Goal: Task Accomplishment & Management: Use online tool/utility

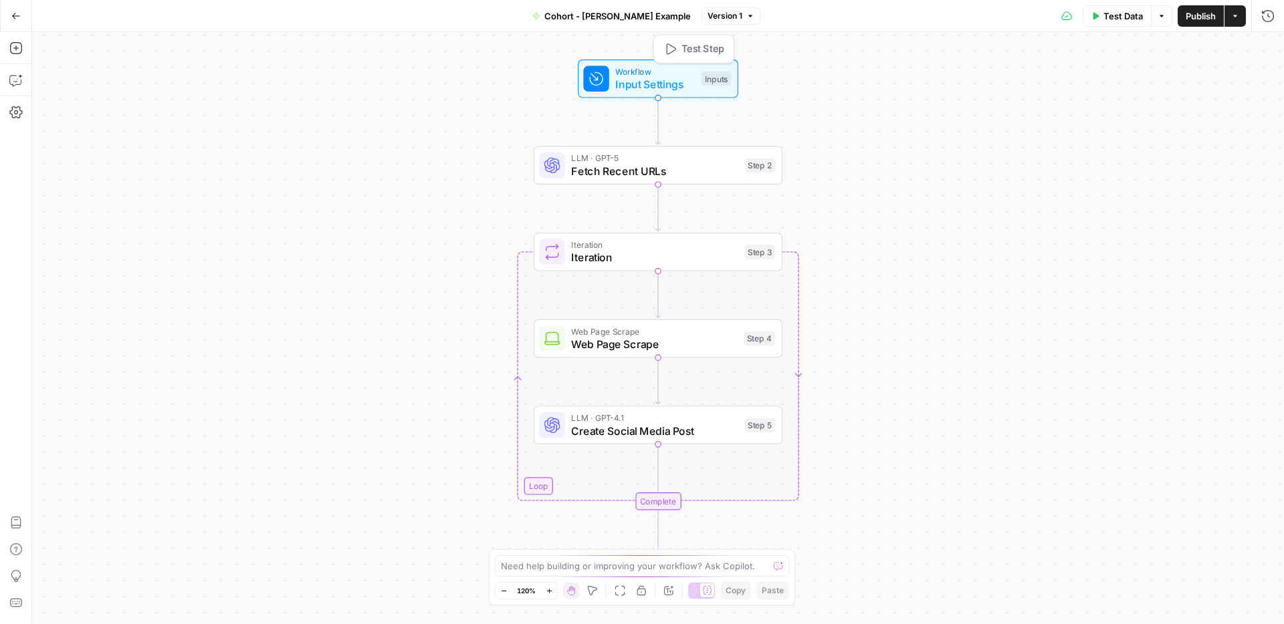
click at [649, 68] on span "Workflow" at bounding box center [655, 71] width 80 height 13
click at [660, 167] on span "Fetch Recent URLs" at bounding box center [654, 171] width 167 height 16
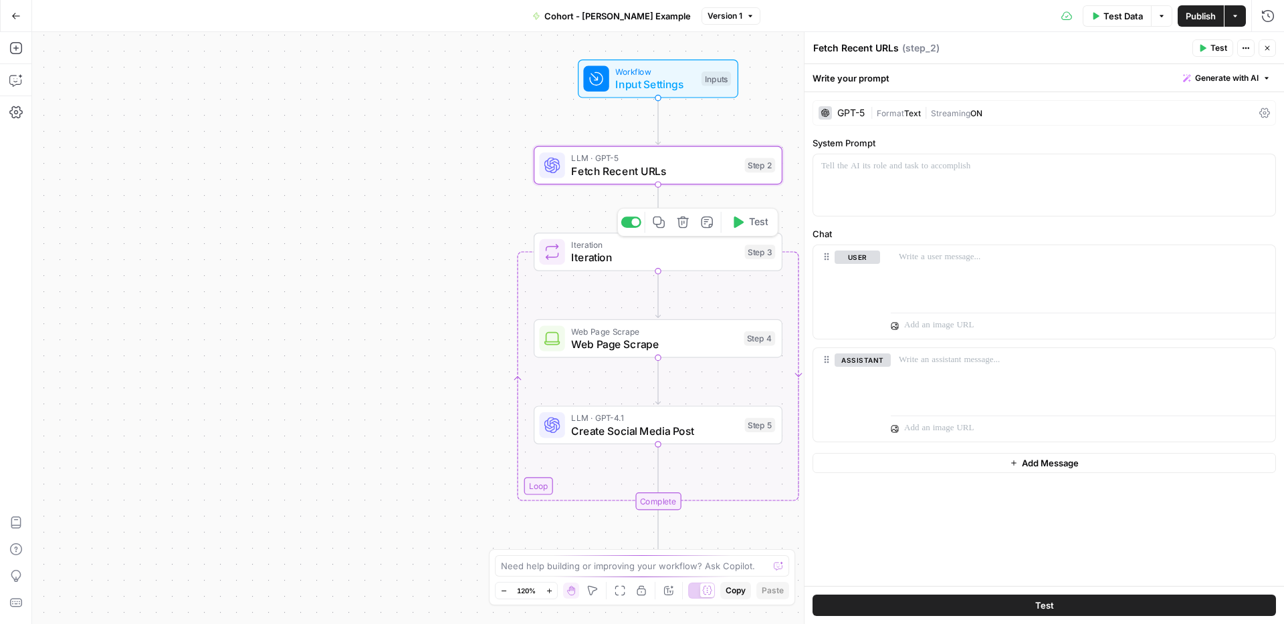
click at [680, 257] on span "Iteration" at bounding box center [654, 257] width 167 height 16
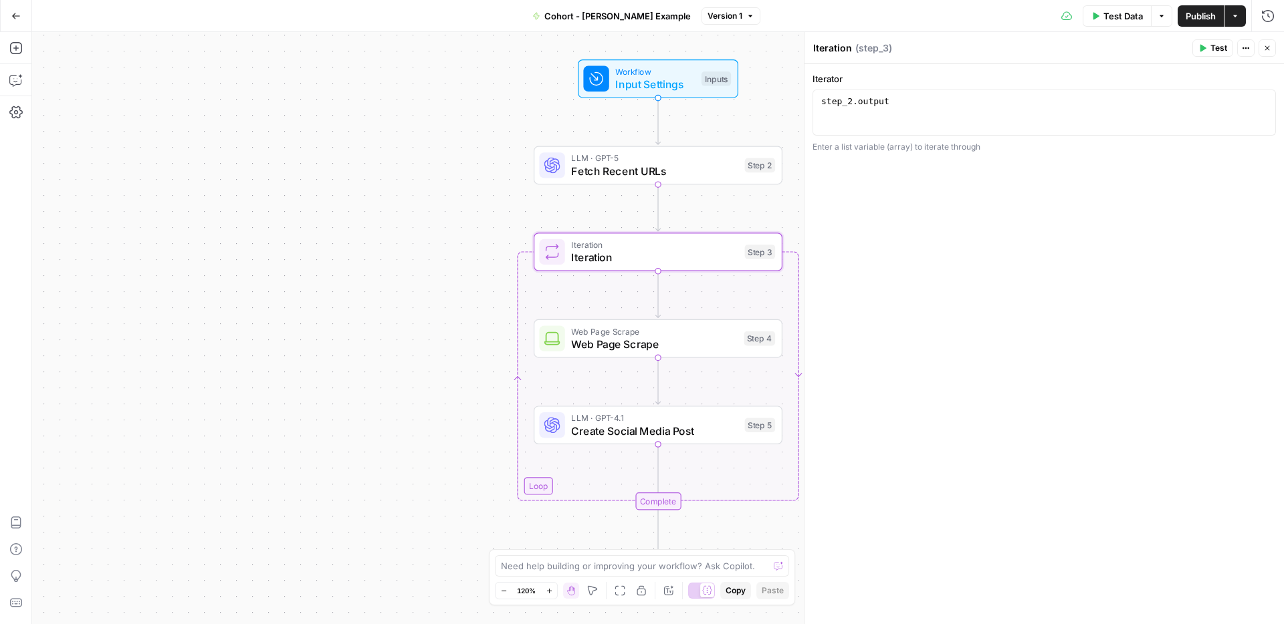
click at [686, 345] on span "Web Page Scrape" at bounding box center [654, 344] width 166 height 16
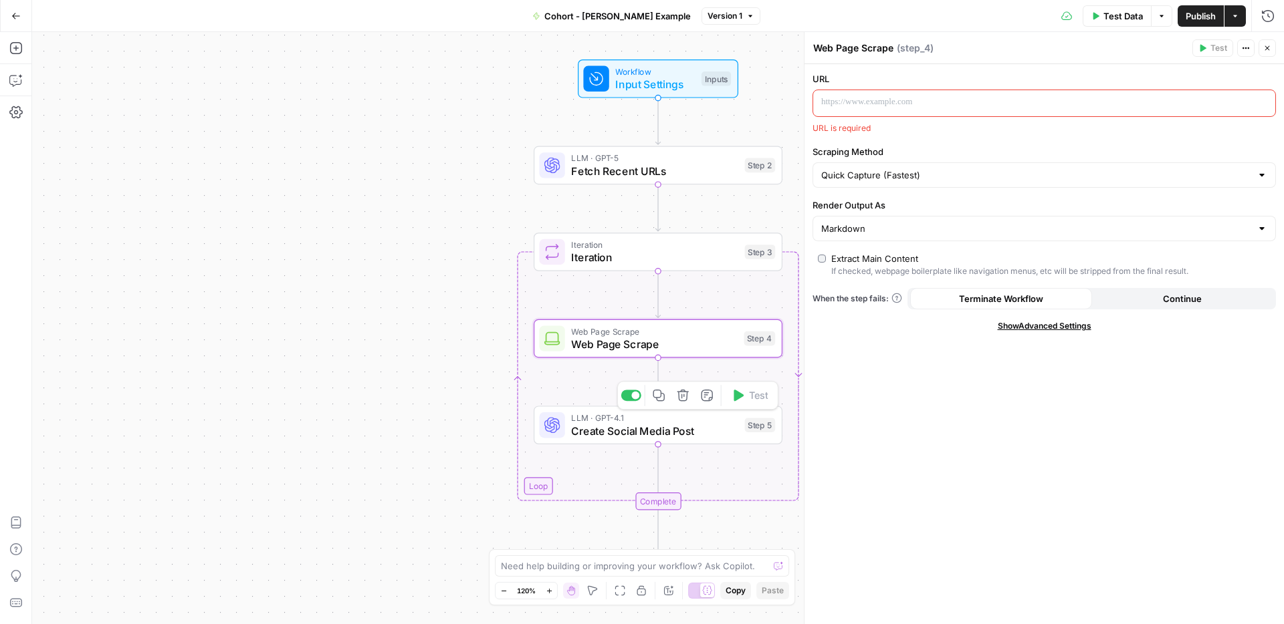
click at [682, 423] on span "Create Social Media Post" at bounding box center [654, 431] width 167 height 16
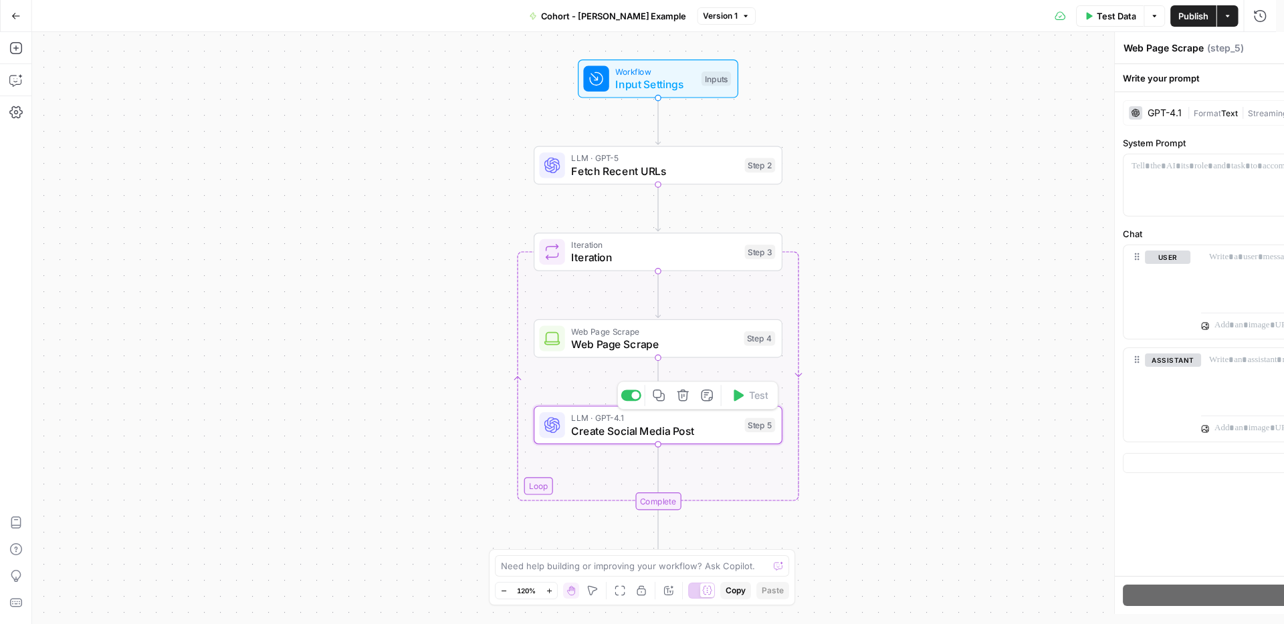
type textarea "Create Social Media Post"
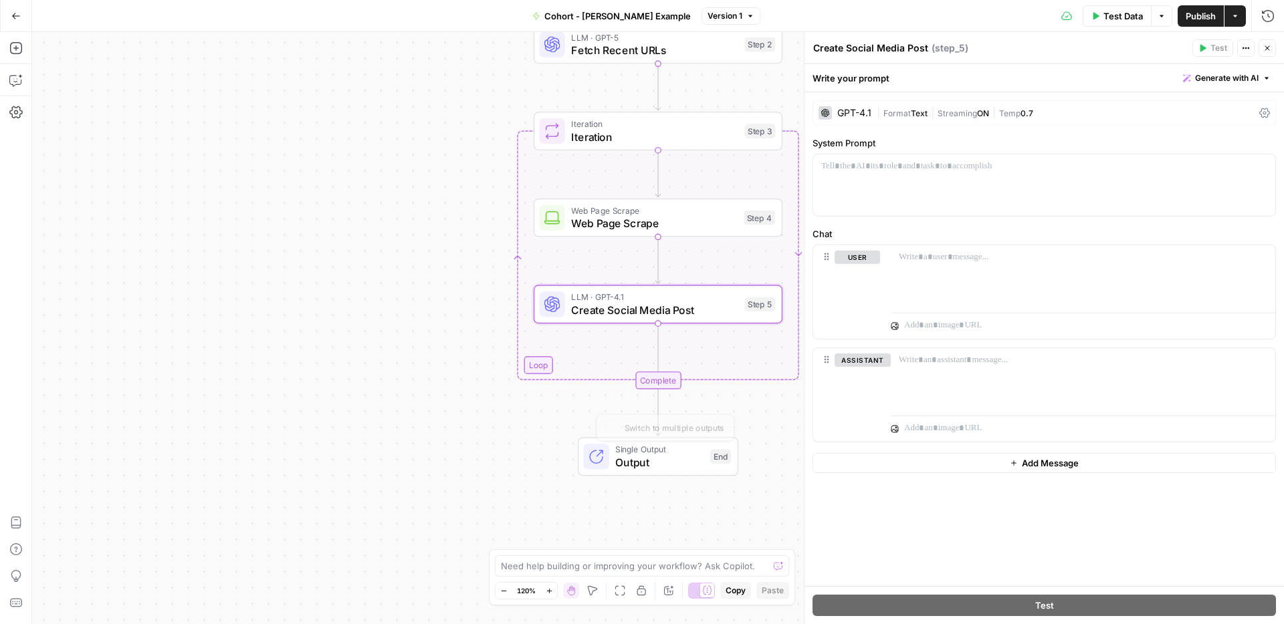
click at [647, 460] on span "Output" at bounding box center [659, 463] width 88 height 16
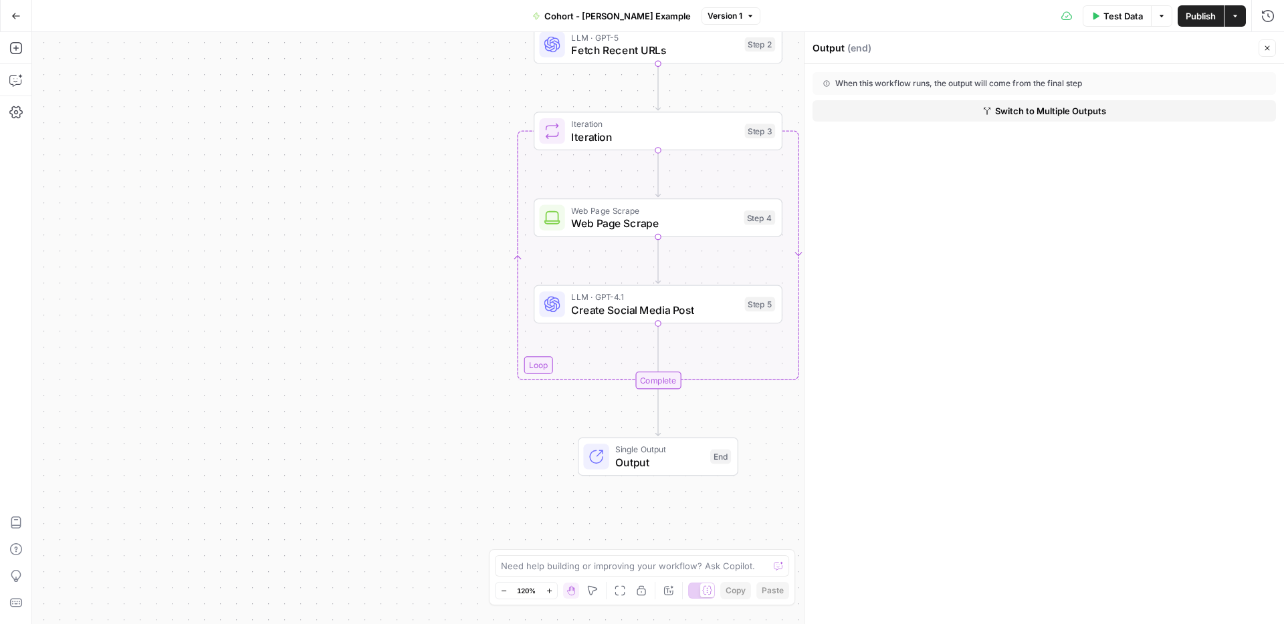
click at [19, 19] on icon "button" at bounding box center [15, 15] width 9 height 9
